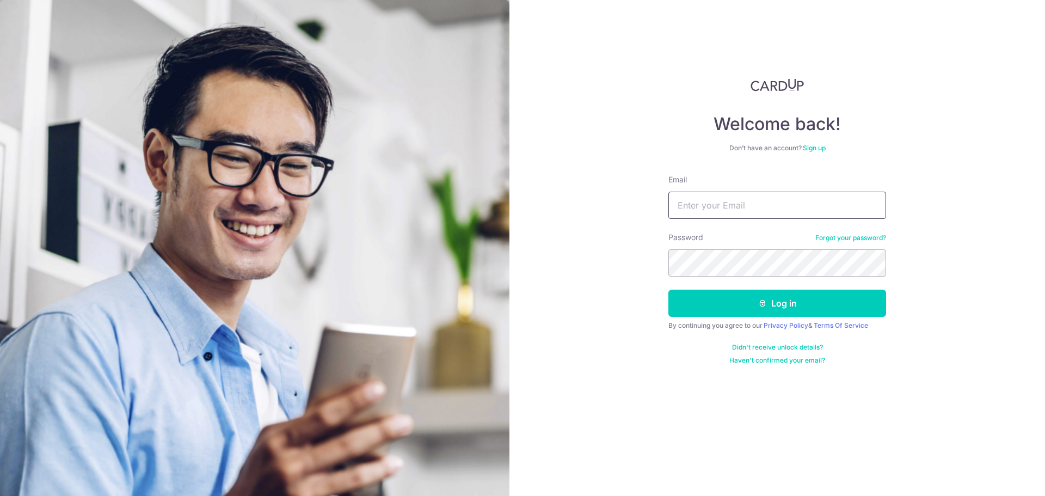
drag, startPoint x: 776, startPoint y: 193, endPoint x: 775, endPoint y: 206, distance: 13.1
click at [776, 193] on input "Email" at bounding box center [778, 205] width 218 height 27
type input "[EMAIL_ADDRESS][DOMAIN_NAME]"
click at [669, 290] on button "Log in" at bounding box center [778, 303] width 218 height 27
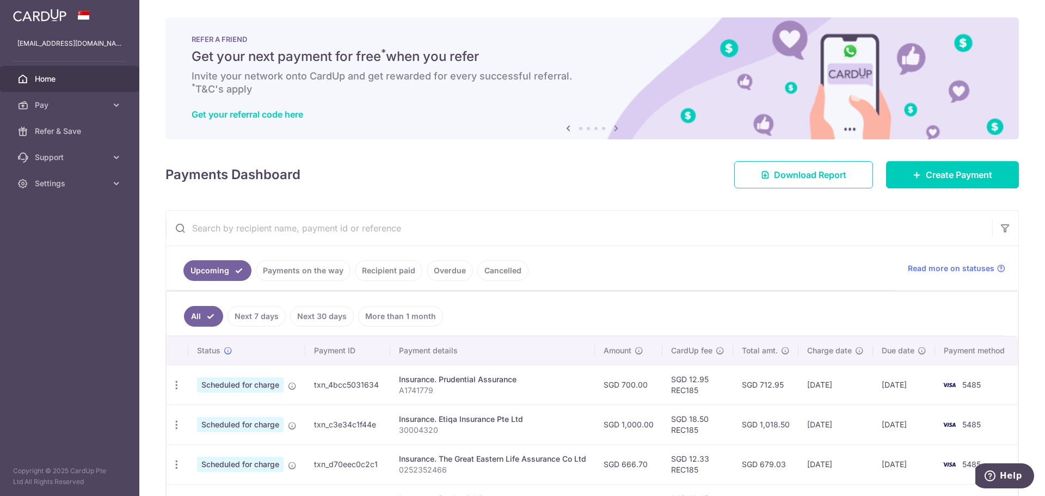
click at [309, 276] on link "Payments on the way" at bounding box center [303, 270] width 95 height 21
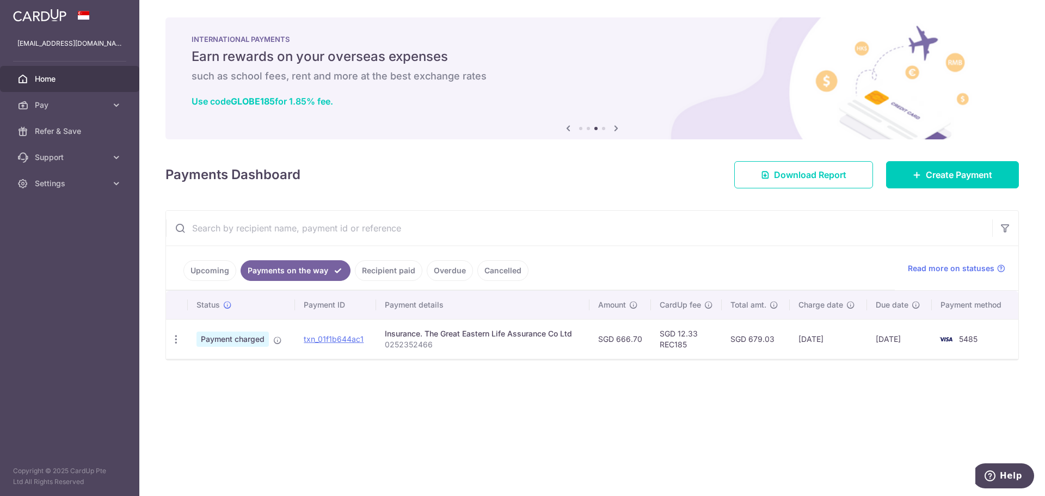
click at [211, 270] on link "Upcoming" at bounding box center [209, 270] width 53 height 21
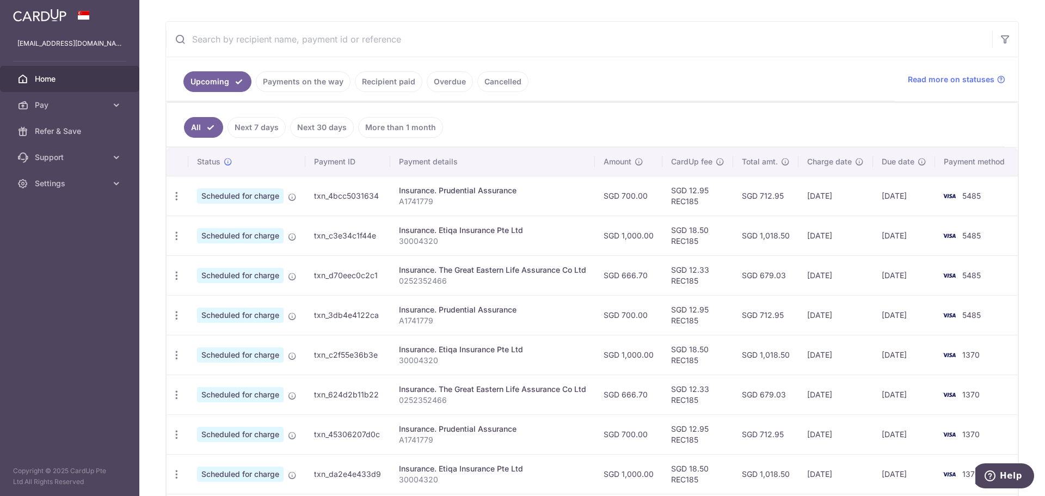
scroll to position [163, 0]
